Goal: Connect with others: Connect with others

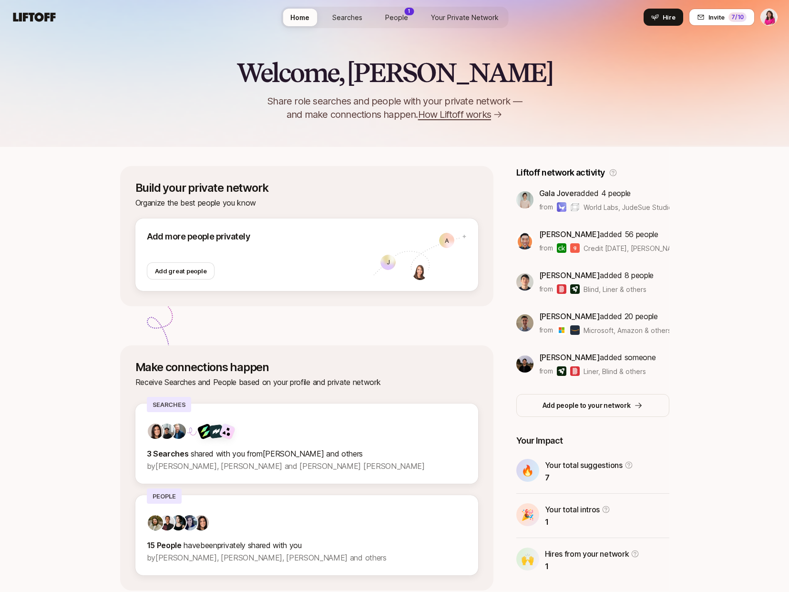
click at [474, 21] on span "Your Private Network" at bounding box center [465, 17] width 68 height 10
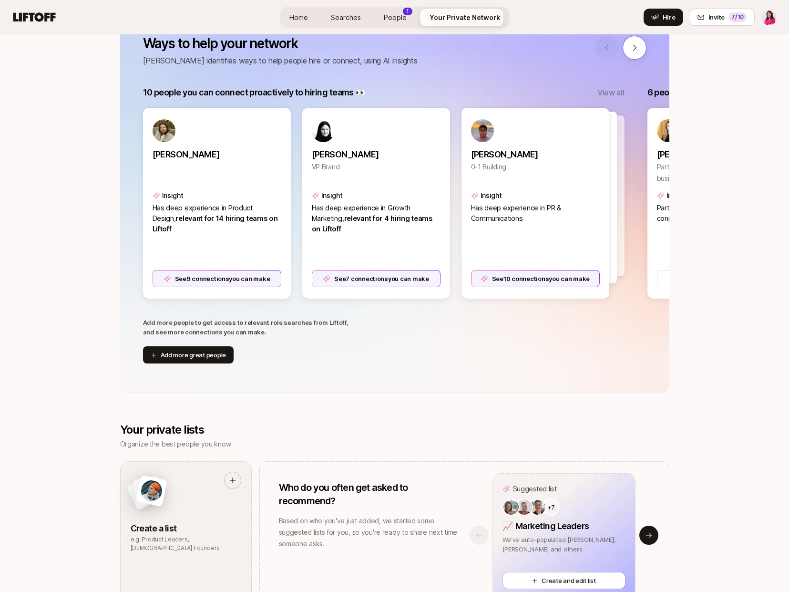
scroll to position [34, 0]
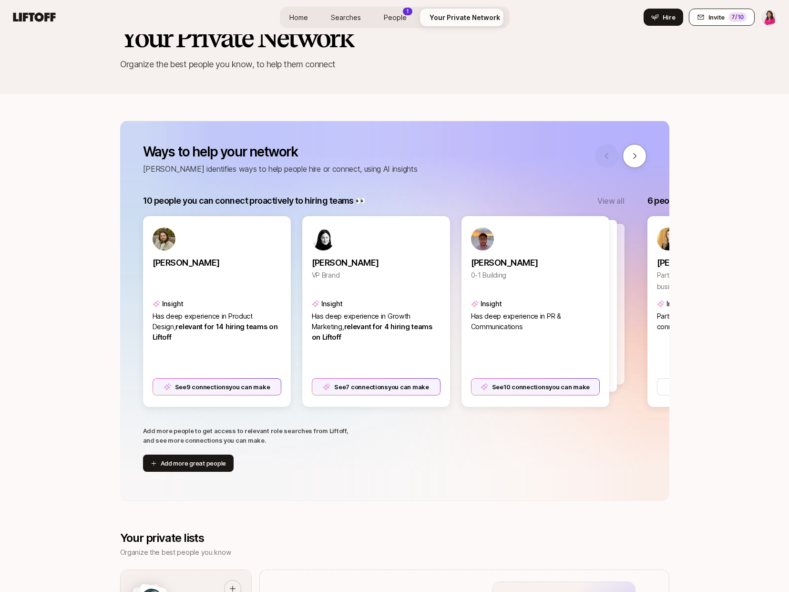
click at [717, 21] on span "Invite" at bounding box center [717, 17] width 16 height 10
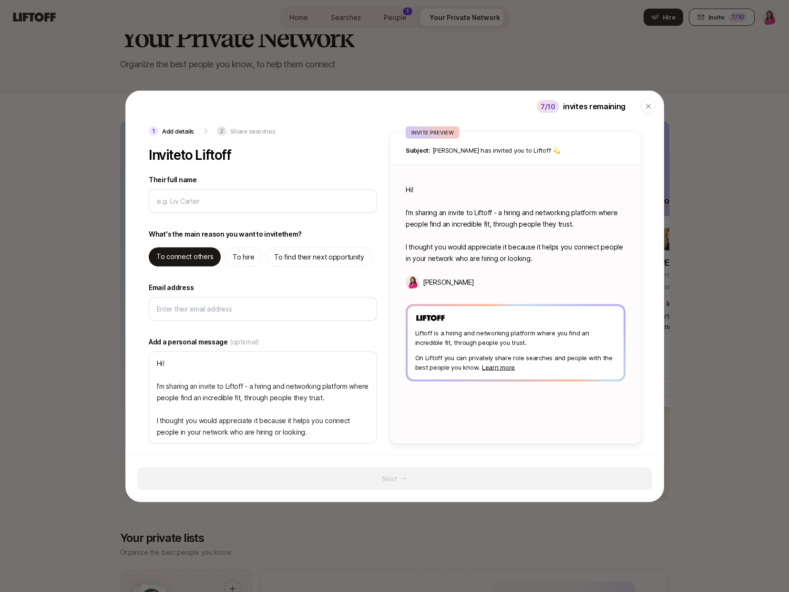
type textarea "x"
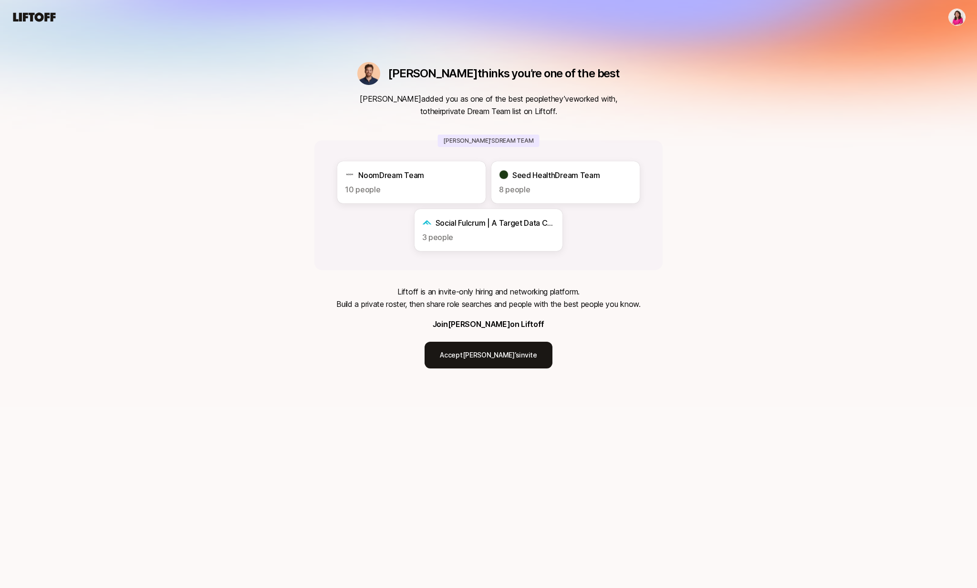
drag, startPoint x: 402, startPoint y: 99, endPoint x: 574, endPoint y: 115, distance: 173.5
click at [574, 115] on p "[PERSON_NAME] added you as one of the best people they’ve worked with, to their…" at bounding box center [489, 105] width 258 height 25
copy p "added you as one of the best people they’ve worked with, to their private Dream…"
click at [778, 187] on div "[PERSON_NAME] thinks you’re one of the best [PERSON_NAME] added you as one of t…" at bounding box center [488, 203] width 977 height 406
click at [802, 269] on div "[PERSON_NAME] thinks you’re one of the best [PERSON_NAME] added you as one of t…" at bounding box center [488, 203] width 977 height 406
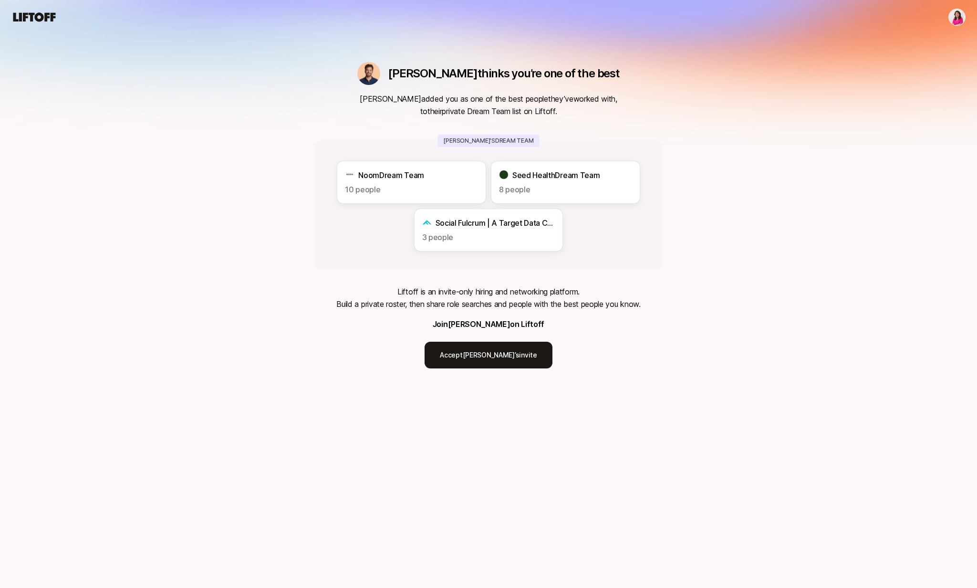
click at [893, 276] on div "[PERSON_NAME] thinks you’re one of the best [PERSON_NAME] added you as one of t…" at bounding box center [488, 203] width 977 height 406
click at [964, 60] on div "[PERSON_NAME] thinks you’re one of the best [PERSON_NAME] added you as one of t…" at bounding box center [488, 203] width 977 height 406
click at [879, 41] on div "[PERSON_NAME] thinks you’re one of the best [PERSON_NAME] added you as one of t…" at bounding box center [488, 203] width 977 height 406
click at [724, 223] on div "[PERSON_NAME] thinks you’re one of the best [PERSON_NAME] added you as one of t…" at bounding box center [488, 203] width 977 height 406
